Goal: Subscribe to service/newsletter

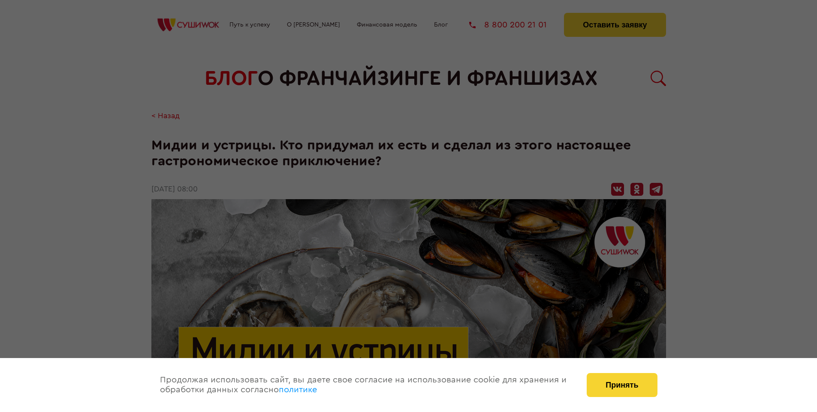
scroll to position [948, 0]
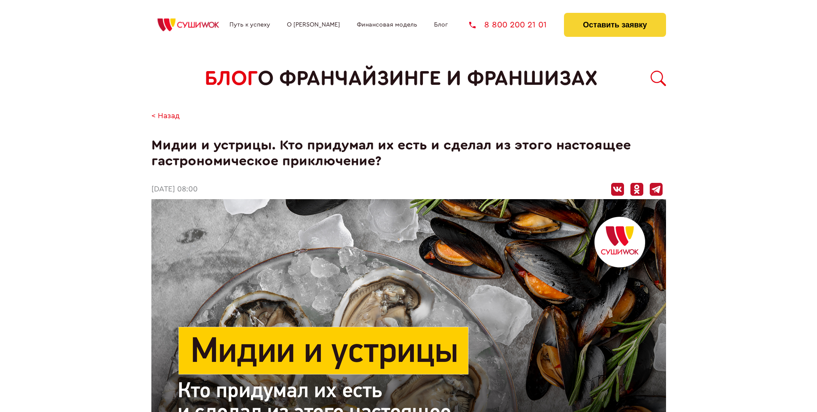
scroll to position [948, 0]
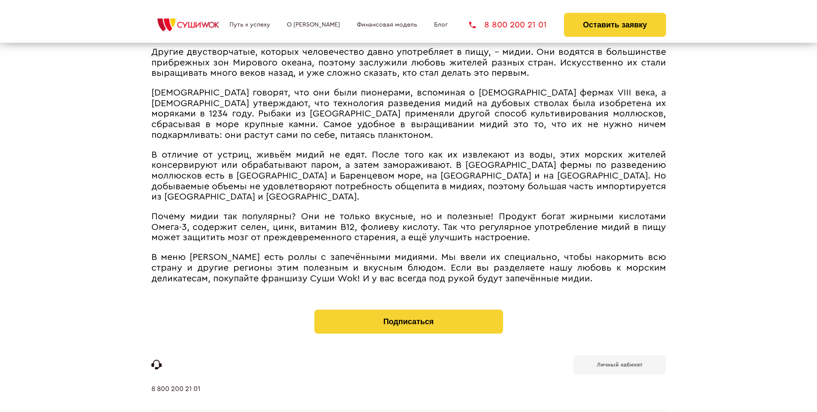
click at [619, 362] on b "Личный кабинет" at bounding box center [619, 365] width 45 height 6
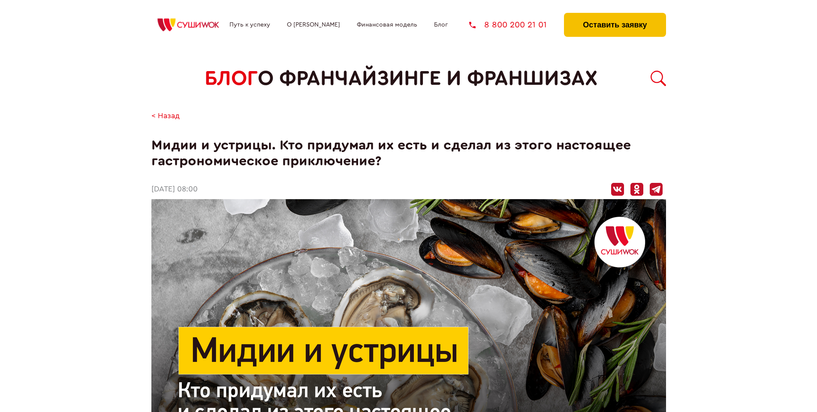
click at [614, 15] on button "Оставить заявку" at bounding box center [615, 25] width 102 height 24
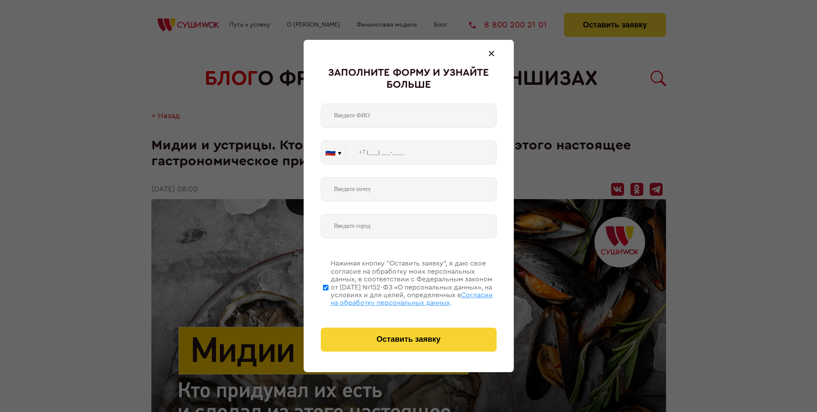
click at [397, 298] on span "Согласии на обработку персональных данных" at bounding box center [412, 299] width 162 height 15
click at [328, 298] on input "Нажимая кнопку “Оставить заявку”, я даю свое согласие на обработку моих персона…" at bounding box center [326, 287] width 6 height 69
checkbox input "false"
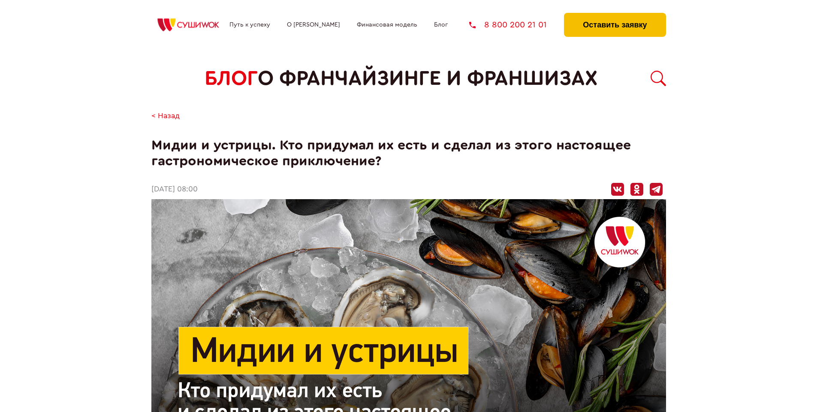
click at [614, 15] on button "Оставить заявку" at bounding box center [615, 25] width 102 height 24
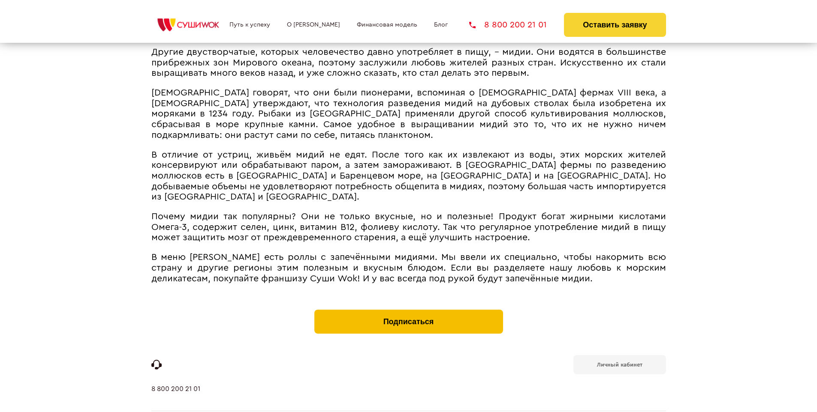
click at [408, 310] on button "Подписаться" at bounding box center [408, 322] width 189 height 24
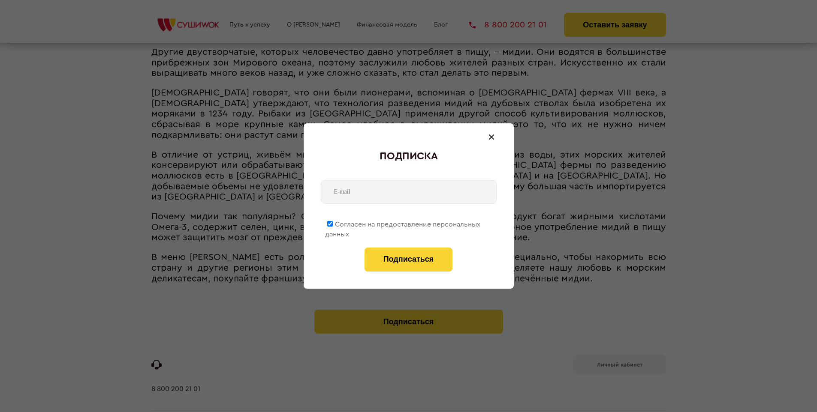
click at [403, 223] on span "Согласен на предоставление персональных данных" at bounding box center [402, 229] width 155 height 17
click at [333, 223] on input "Согласен на предоставление персональных данных" at bounding box center [330, 224] width 6 height 6
checkbox input "false"
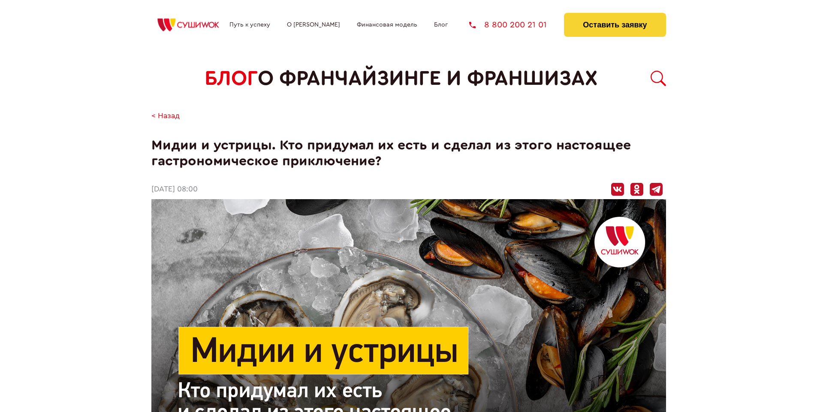
scroll to position [948, 0]
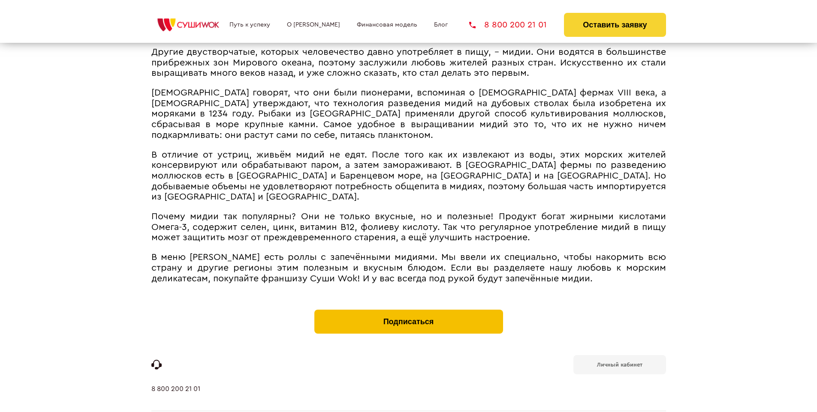
click at [408, 310] on button "Подписаться" at bounding box center [408, 322] width 189 height 24
